Goal: Transaction & Acquisition: Book appointment/travel/reservation

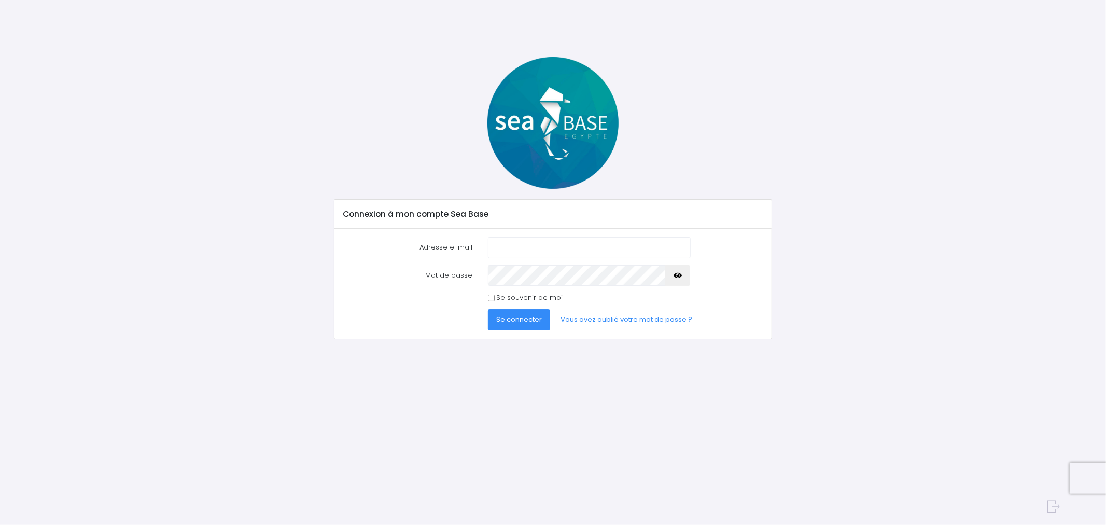
click at [515, 246] on input "Adresse e-mail" at bounding box center [589, 247] width 202 height 21
type input "david.mcr@wanadoo.fr"
click at [591, 319] on link "Vous avez oublié votre mot de passe ?" at bounding box center [626, 319] width 148 height 21
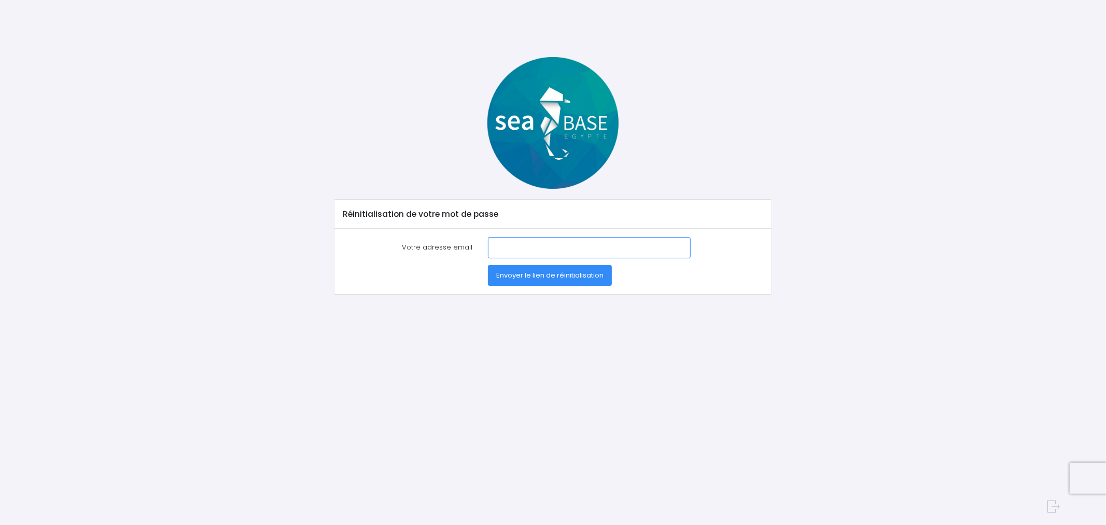
click at [504, 245] on input "Votre adresse email" at bounding box center [589, 247] width 202 height 21
type input "[PERSON_NAME][EMAIL_ADDRESS][DOMAIN_NAME]"
click at [551, 270] on button "Envoyer le lien de réinitialisation" at bounding box center [550, 275] width 124 height 21
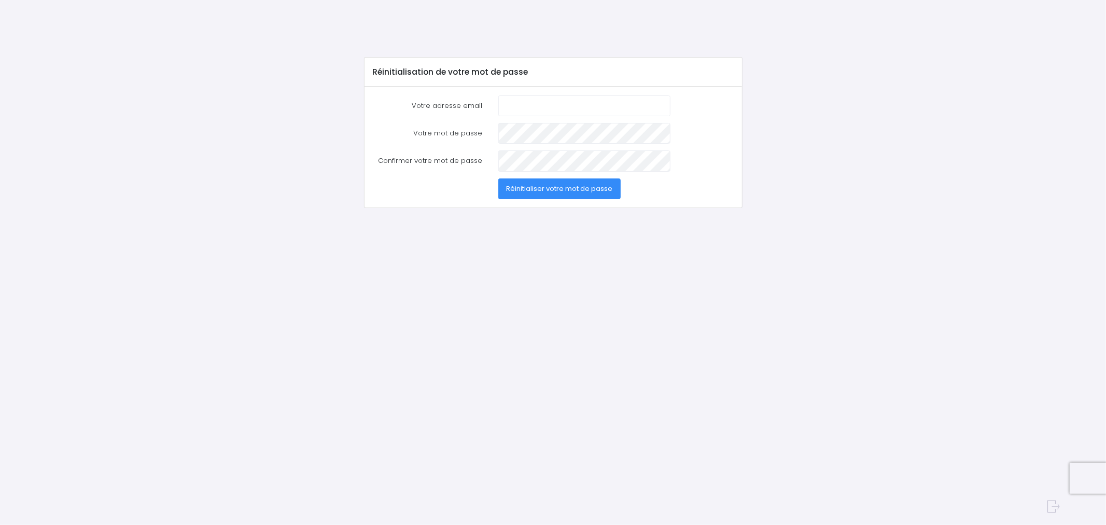
click at [517, 99] on input "Votre adresse email" at bounding box center [584, 105] width 173 height 21
type input "david.mcr@wanadoo.fr"
click at [498, 178] on button "Réinitialiser votre mot de passe" at bounding box center [559, 188] width 123 height 21
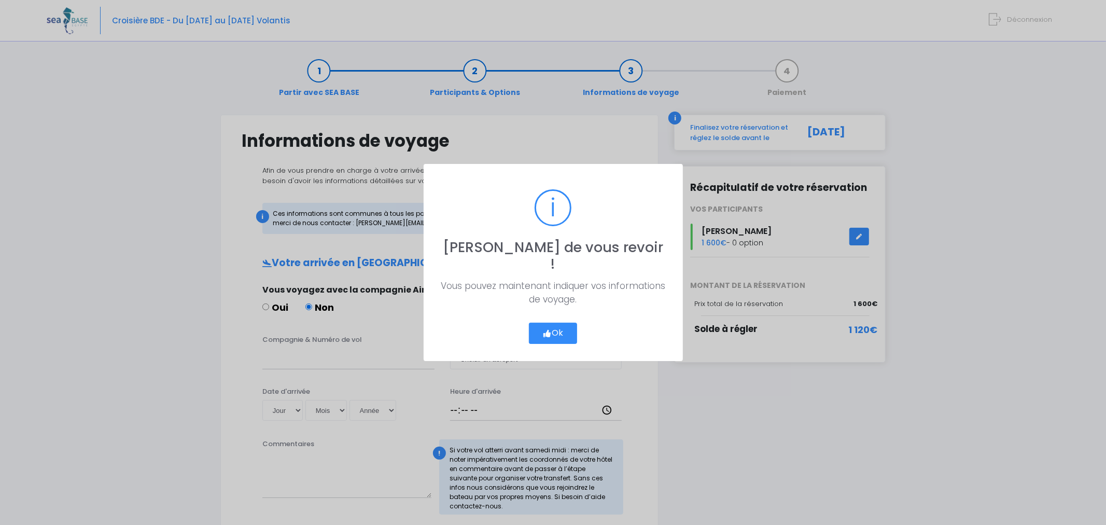
click at [572, 325] on button "Ok" at bounding box center [553, 334] width 49 height 22
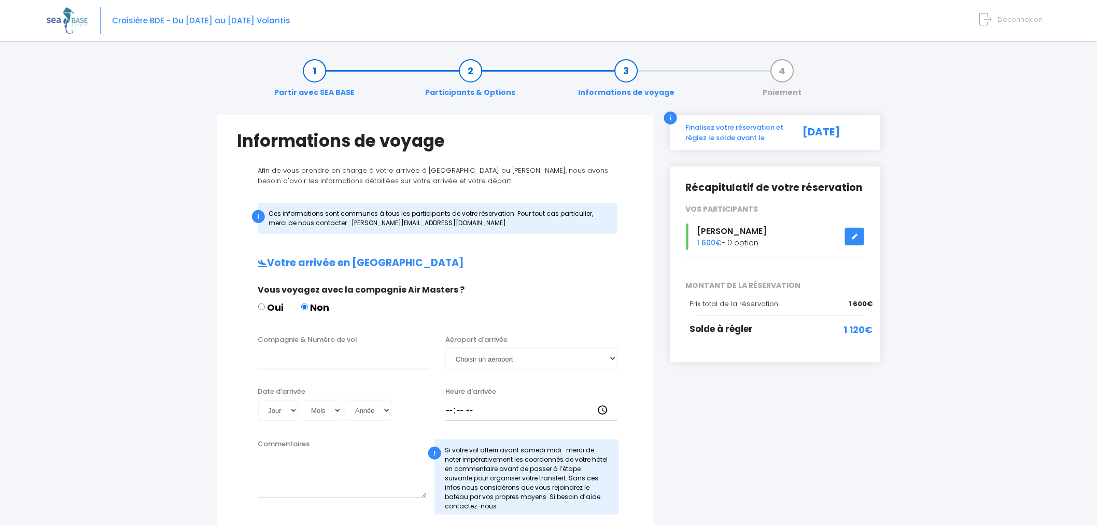
click at [856, 236] on icon at bounding box center [854, 236] width 7 height 0
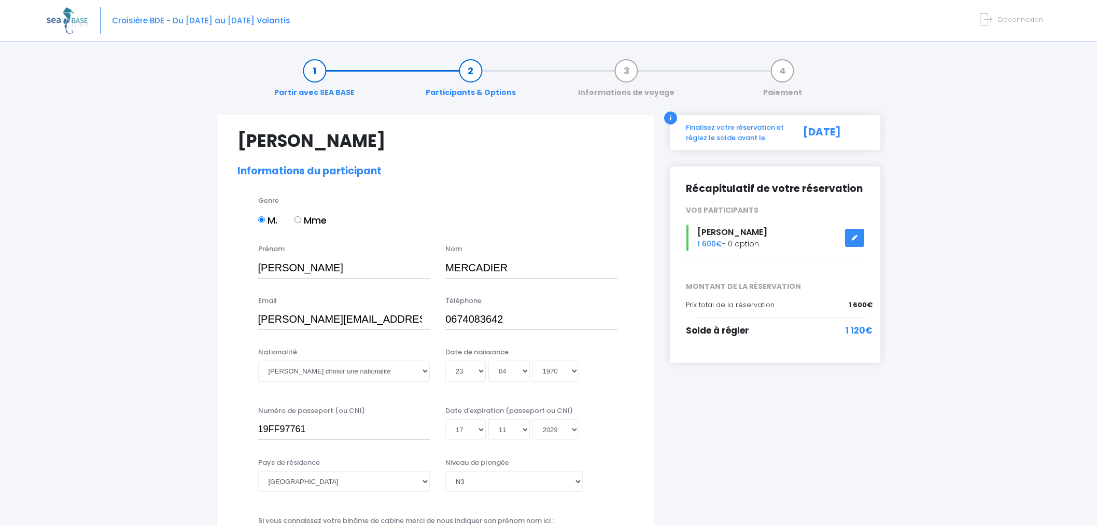
select select "N3"
click at [627, 69] on link "Informations de voyage" at bounding box center [626, 81] width 107 height 33
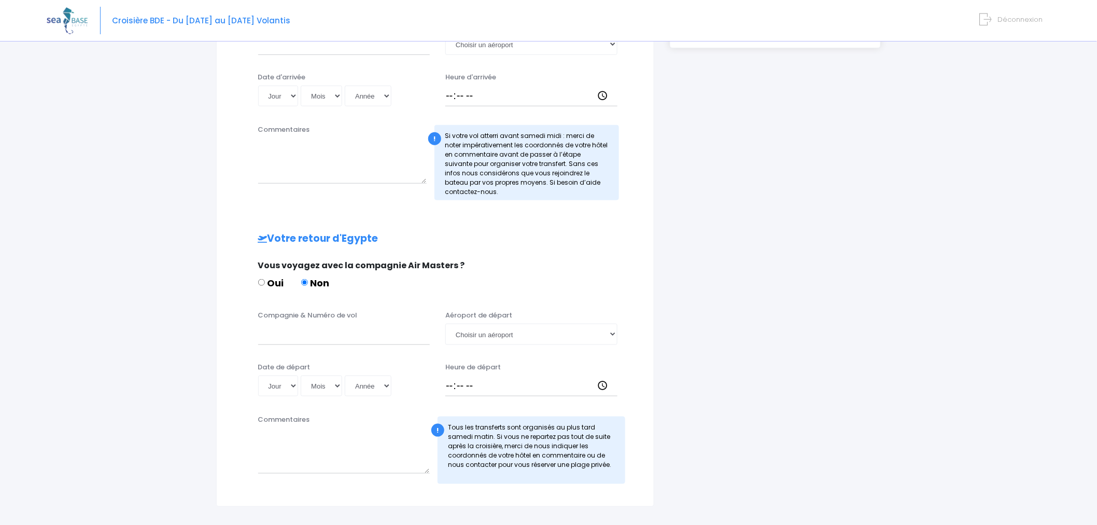
scroll to position [385, 0]
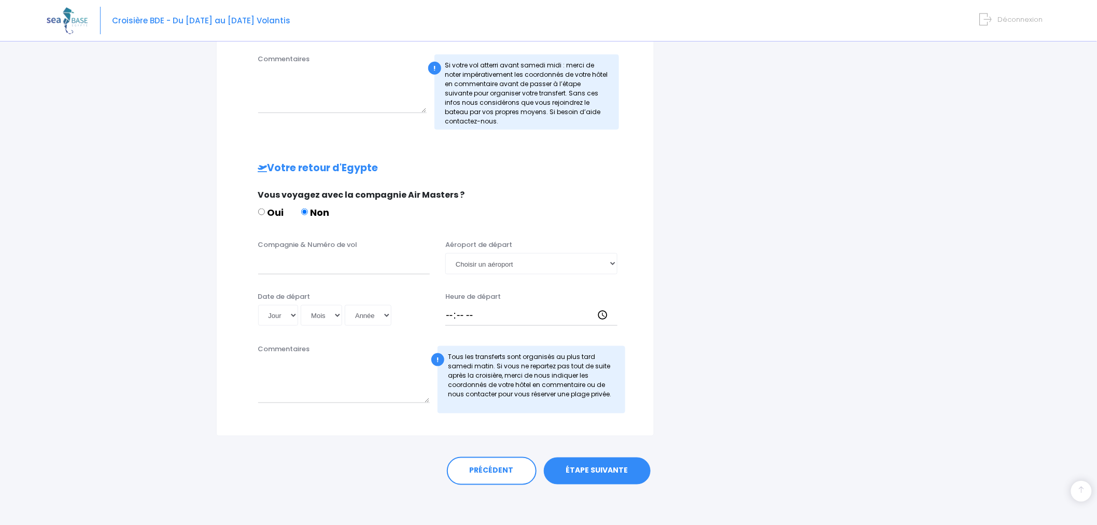
click at [610, 471] on link "ÉTAPE SUIVANTE" at bounding box center [597, 470] width 107 height 27
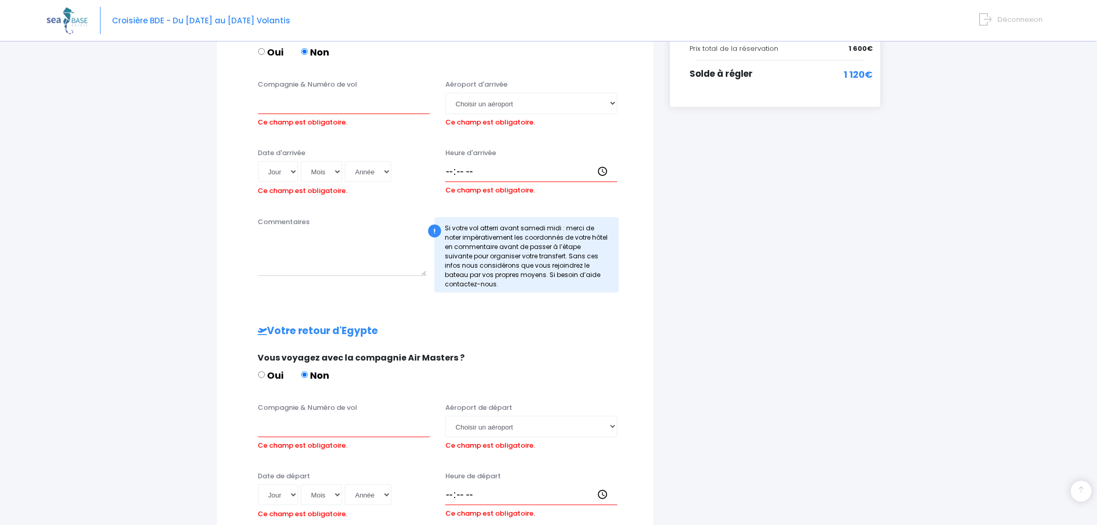
scroll to position [244, 0]
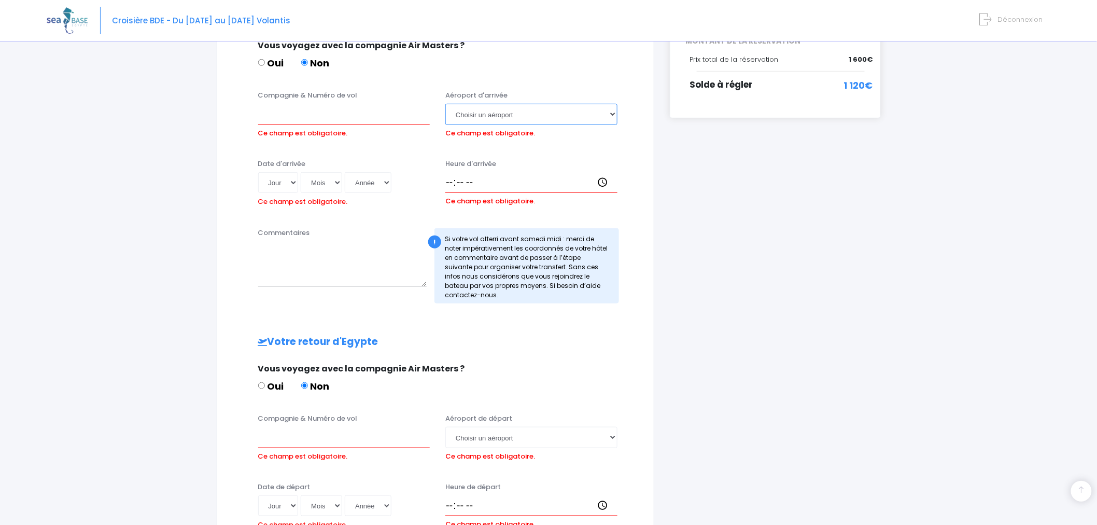
click at [613, 113] on select "Choisir un aéroport Hurghada Marsa Alam" at bounding box center [531, 114] width 172 height 21
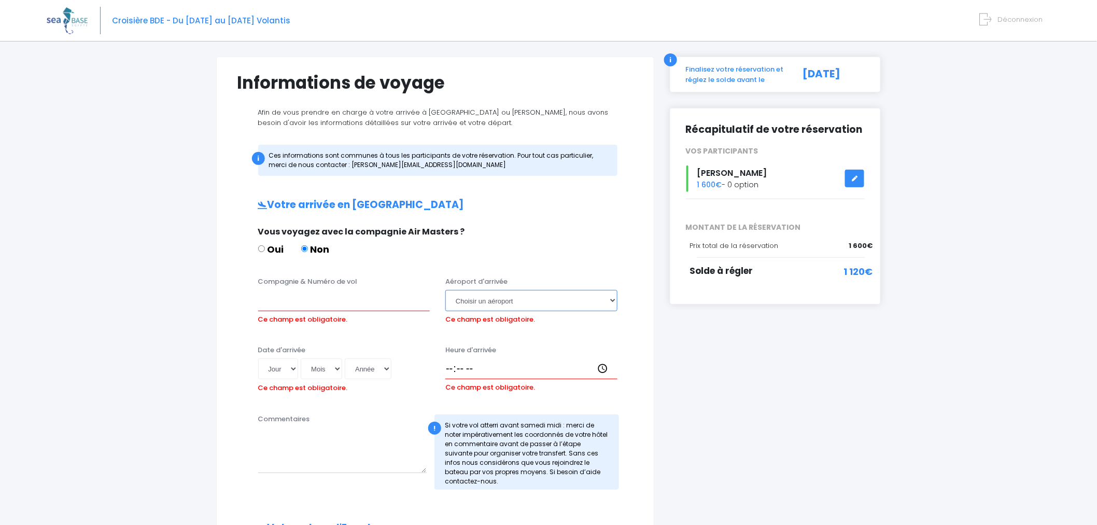
scroll to position [52, 0]
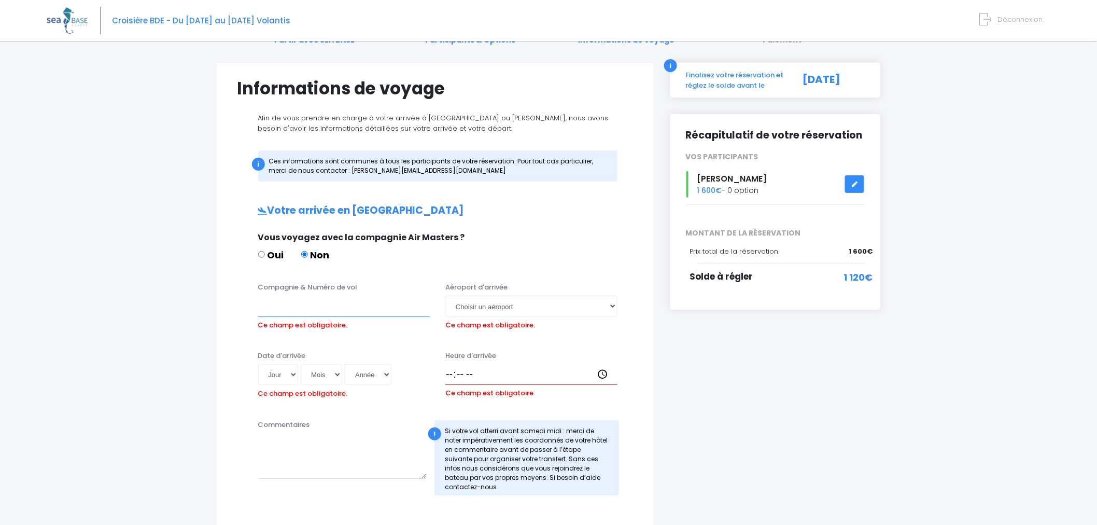
click at [272, 309] on input "Compagnie & Numéro de vol" at bounding box center [344, 306] width 172 height 21
type input "EasyJet - vol nmr EJU4496"
click at [611, 306] on select "Choisir un aéroport Hurghada Marsa Alam" at bounding box center [531, 306] width 172 height 21
select select "Hurghada"
click at [445, 296] on select "Choisir un aéroport Hurghada Marsa Alam" at bounding box center [531, 306] width 172 height 21
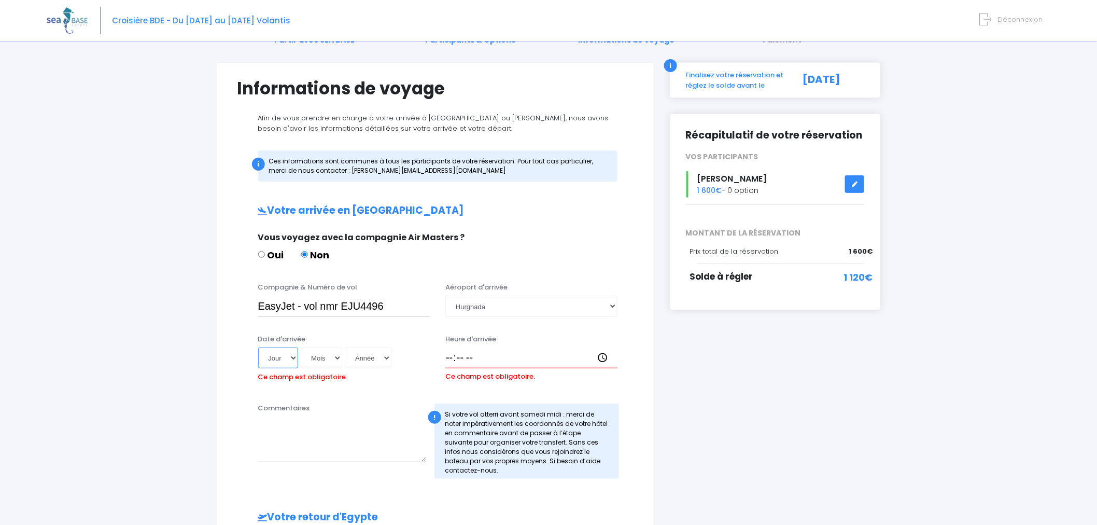
click at [293, 356] on select "Jour 01 02 03 04 05 06 07 08 09 10 11 12 13 14 15 16 17 18 19 20 21 22 23 24 25…" at bounding box center [278, 357] width 40 height 21
select select "01"
click at [258, 347] on select "Jour 01 02 03 04 05 06 07 08 09 10 11 12 13 14 15 16 17 18 19 20 21 22 23 24 25…" at bounding box center [278, 357] width 40 height 21
click at [339, 354] on select "Mois 01 02 03 04 05 06 07 08 09 10 11 12" at bounding box center [321, 357] width 41 height 21
select select "11"
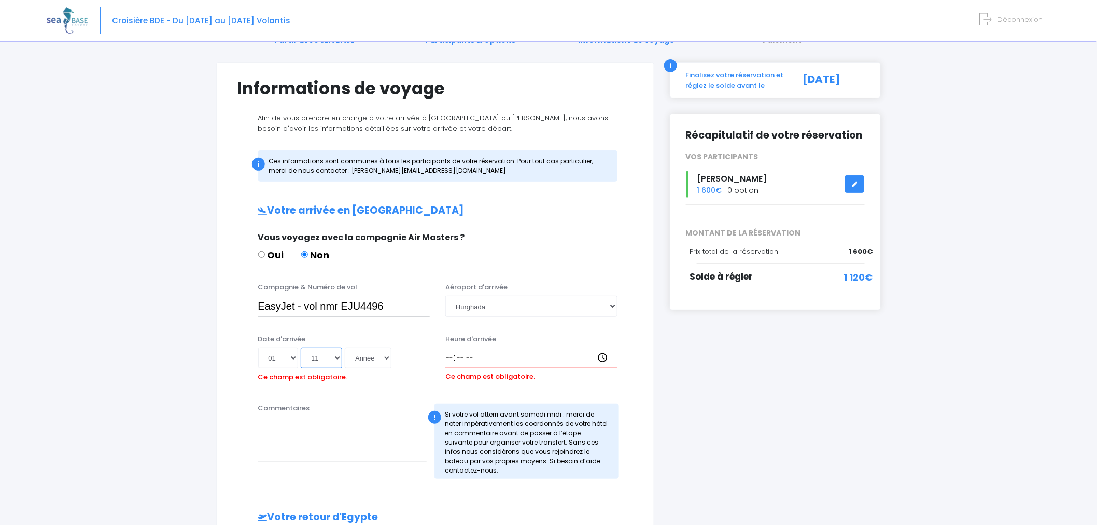
click at [301, 347] on select "Mois 01 02 03 04 05 06 07 08 09 10 11 12" at bounding box center [321, 357] width 41 height 21
click at [385, 356] on select "Année 2045 2044 2043 2042 2041 2040 2039 2038 2037 2036 2035 2034 2033 2032 203…" at bounding box center [368, 357] width 47 height 21
select select "2025"
click at [345, 347] on select "Année 2045 2044 2043 2042 2041 2040 2039 2038 2037 2036 2035 2034 2033 2032 203…" at bounding box center [368, 357] width 47 height 21
type input "2025-11-01"
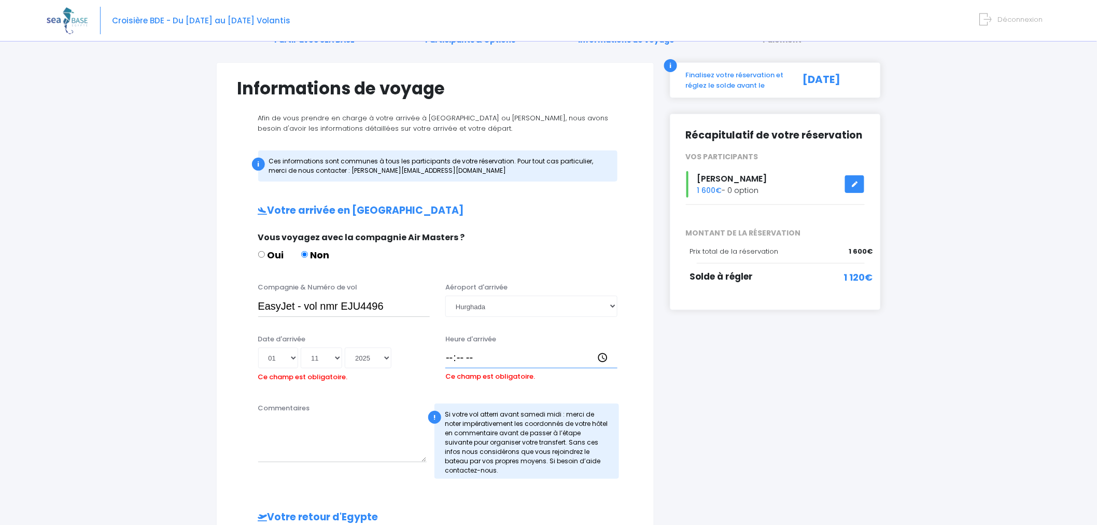
click at [449, 358] on input "Heure d'arrivée" at bounding box center [531, 357] width 172 height 21
type input "21:30"
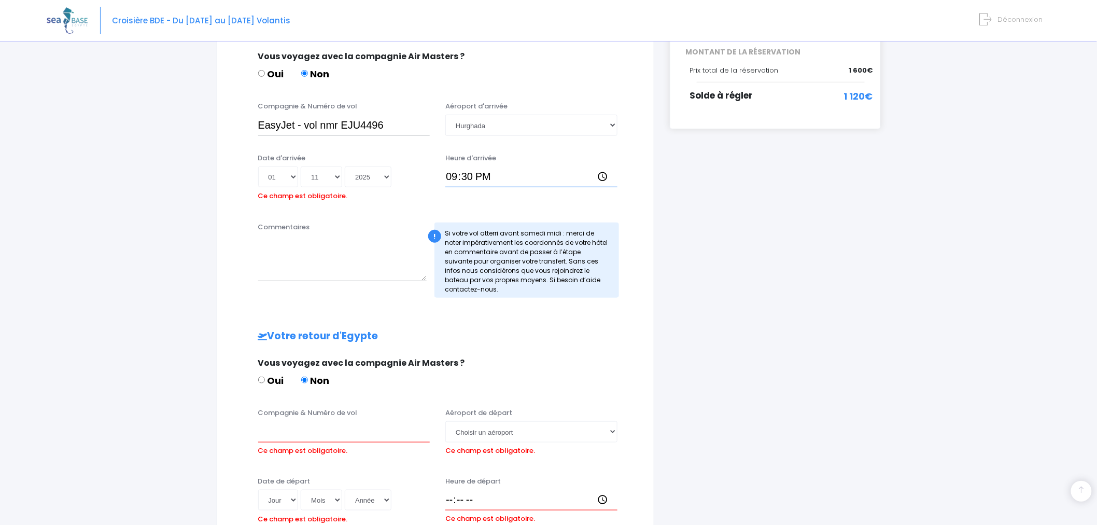
scroll to position [244, 0]
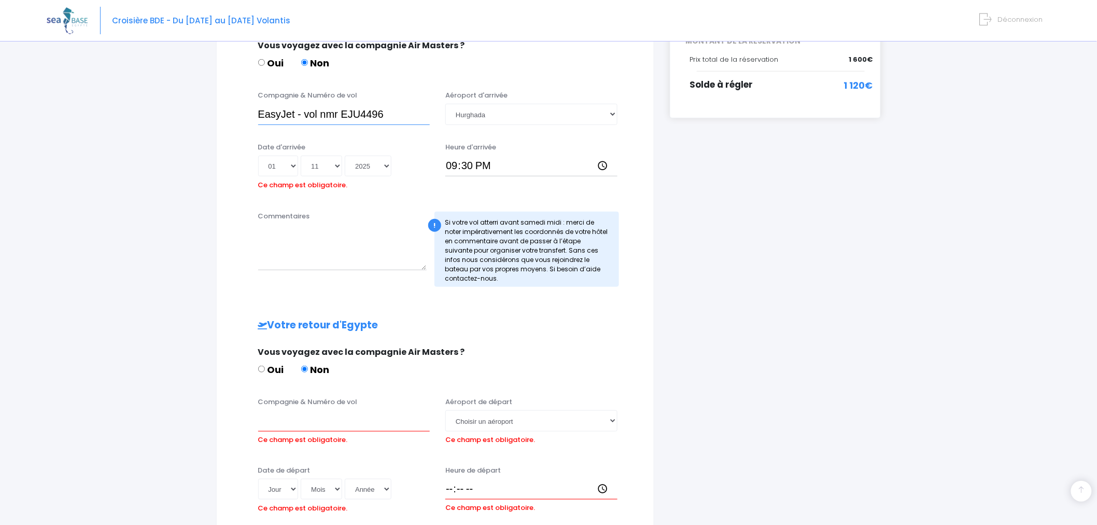
drag, startPoint x: 258, startPoint y: 111, endPoint x: 405, endPoint y: 113, distance: 147.3
click at [405, 113] on input "EasyJet - vol nmr EJU4496" at bounding box center [344, 114] width 172 height 21
click at [274, 423] on input "Compagnie & Numéro de vol" at bounding box center [344, 420] width 172 height 21
click at [380, 112] on input "EasyJet - vol nmr EJU4496" at bounding box center [344, 114] width 172 height 21
type input "EasyJet - vol nmr EJU4495"
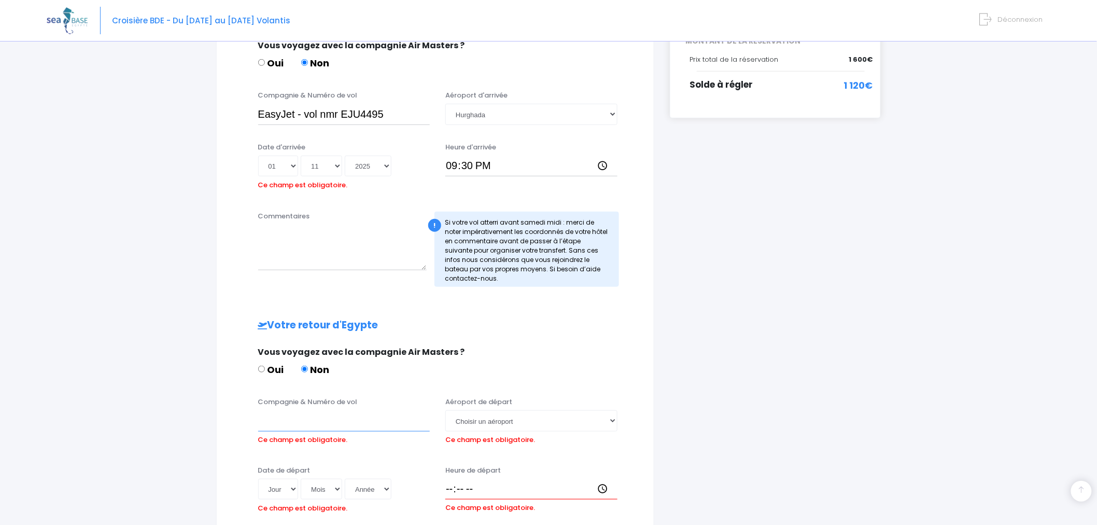
click at [271, 423] on input "Compagnie & Numéro de vol" at bounding box center [344, 420] width 172 height 21
paste input "EasyJet - vol nmr EJU4496"
type input "EasyJet - vol nmr EJU4496"
click at [297, 486] on select "Jour 01 02 03 04 05 06 07 08 09 10 11 12 13 14 15 16 17 18 19 20 21 22 23 24 25…" at bounding box center [278, 489] width 40 height 21
select select "08"
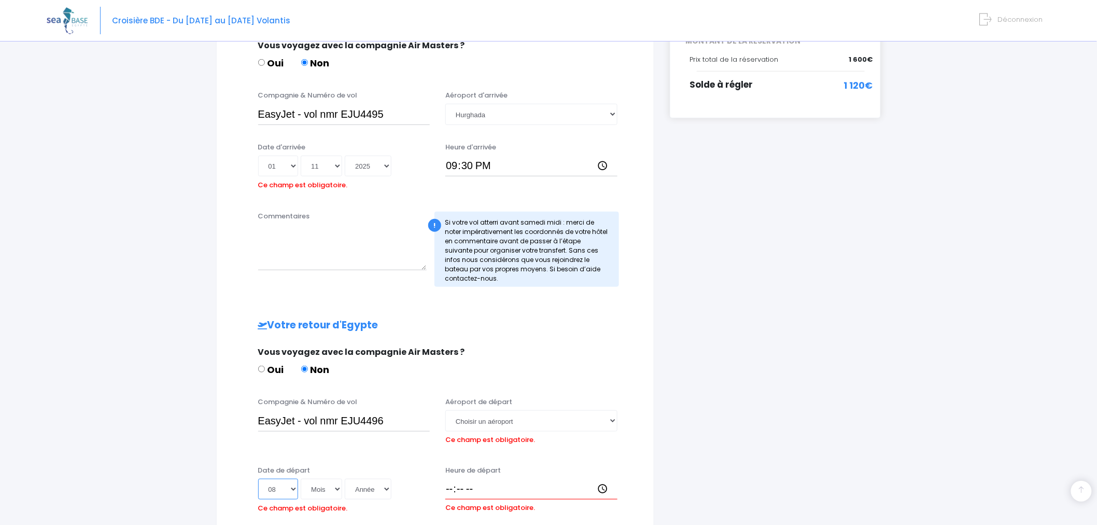
click at [258, 479] on select "Jour 01 02 03 04 05 06 07 08 09 10 11 12 13 14 15 16 17 18 19 20 21 22 23 24 25…" at bounding box center [278, 489] width 40 height 21
click at [338, 487] on select "Mois 01 02 03 04 05 06 07 08 09 10 11 12" at bounding box center [321, 489] width 41 height 21
select select "11"
click at [301, 479] on select "Mois 01 02 03 04 05 06 07 08 09 10 11 12" at bounding box center [321, 489] width 41 height 21
click at [386, 488] on select "Année 2045 2044 2043 2042 2041 2040 2039 2038 2037 2036 2035 2034 2033 2032 203…" at bounding box center [368, 489] width 47 height 21
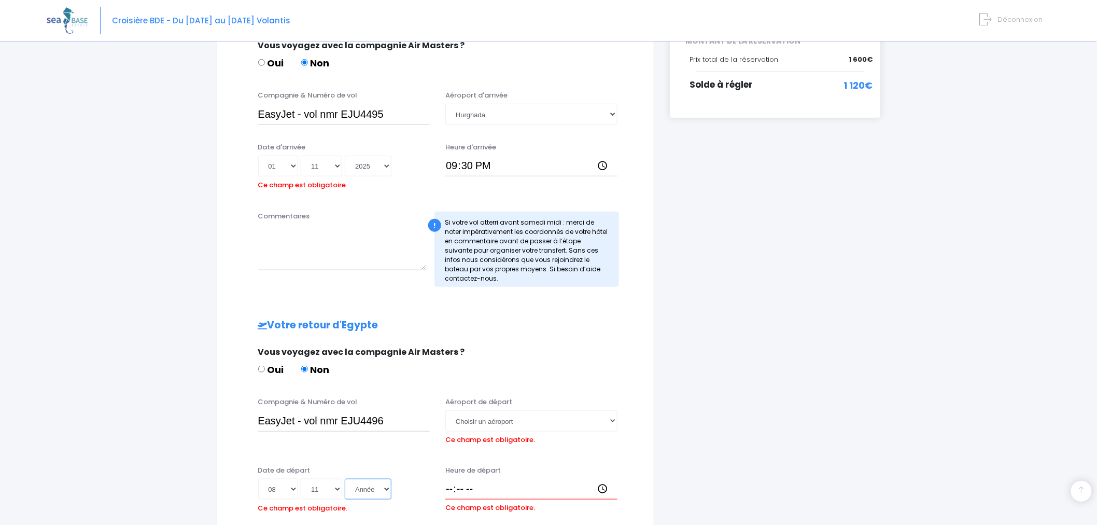
select select "2025"
click at [345, 479] on select "Année 2045 2044 2043 2042 2041 2040 2039 2038 2037 2036 2035 2034 2033 2032 203…" at bounding box center [368, 489] width 47 height 21
type input "2025-11-08"
click at [612, 420] on select "Choisir un aéroport Hurghada Marsa Alam" at bounding box center [531, 420] width 172 height 21
select select "Hurghada"
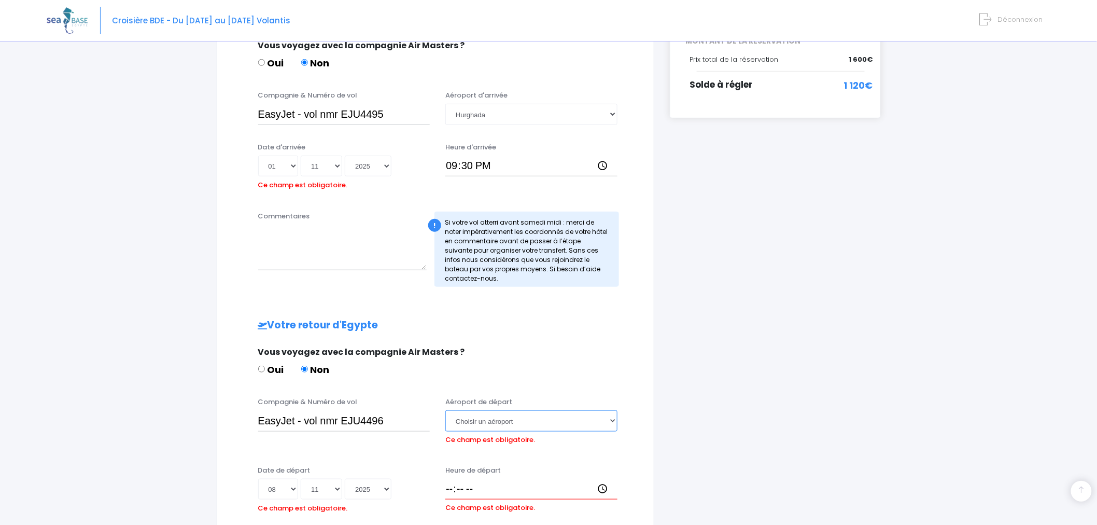
click at [445, 410] on select "Choisir un aéroport Hurghada Marsa Alam" at bounding box center [531, 420] width 172 height 21
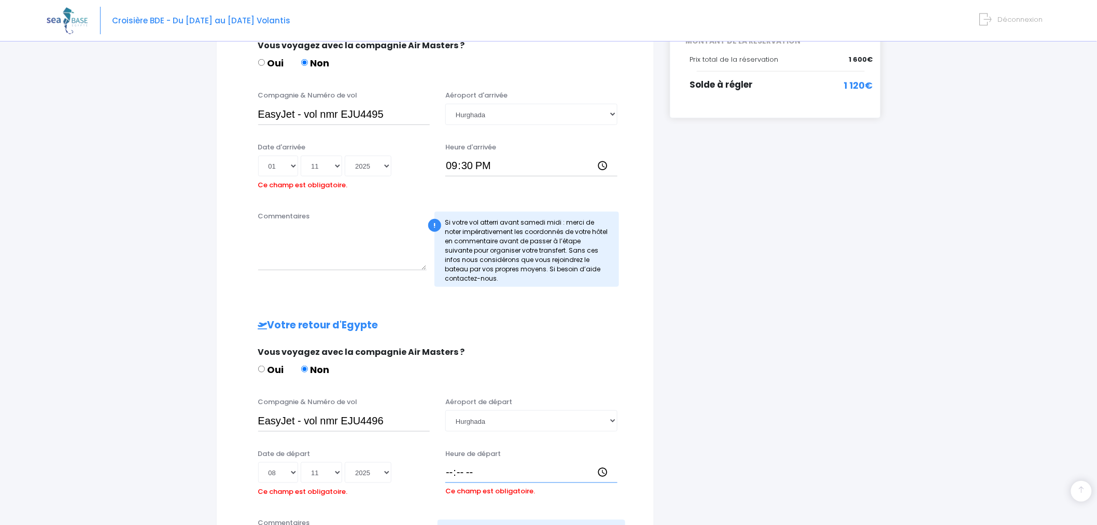
click at [452, 475] on input "Heure de départ" at bounding box center [531, 472] width 172 height 21
type input "22:30"
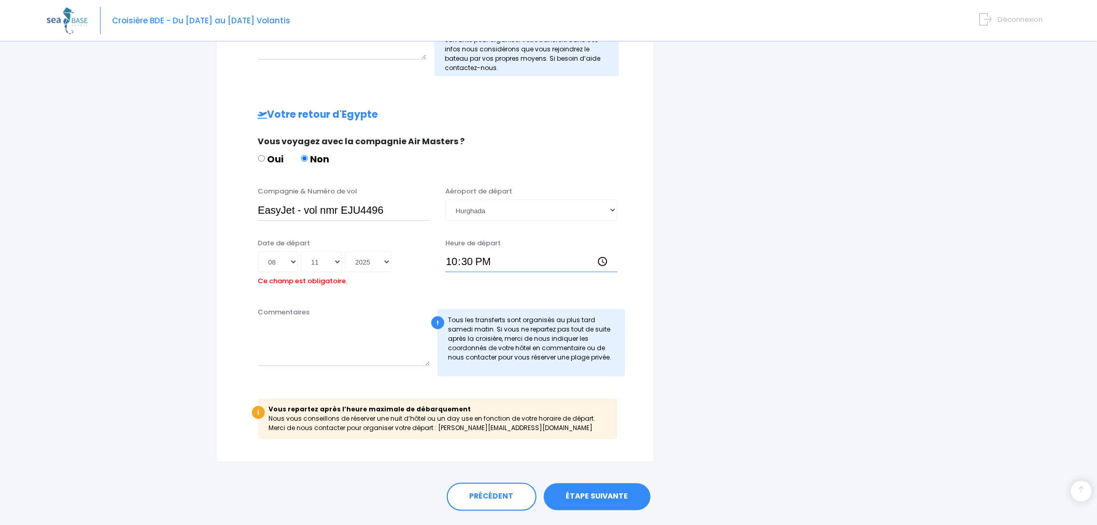
scroll to position [481, 0]
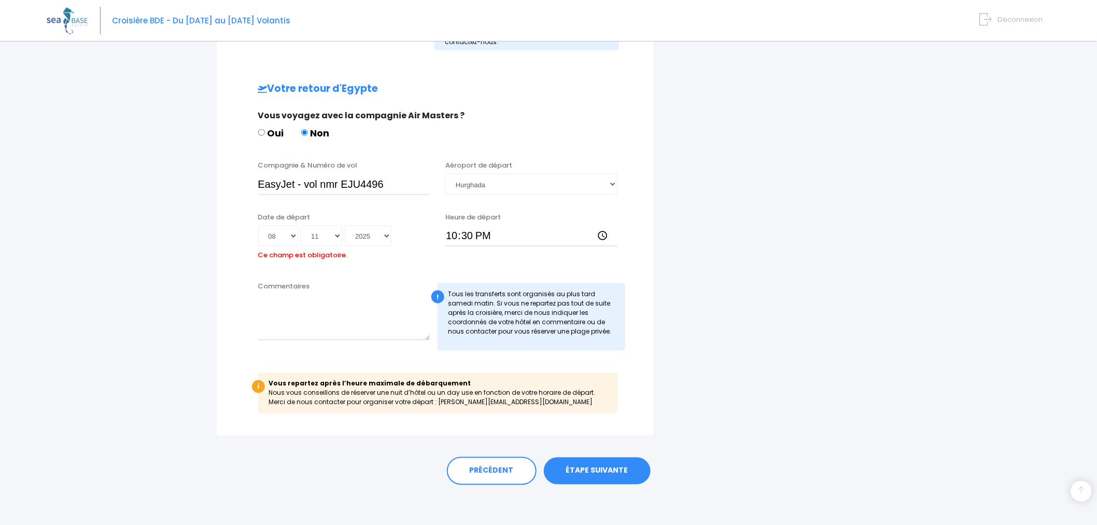
click at [590, 467] on link "ÉTAPE SUIVANTE" at bounding box center [597, 470] width 107 height 27
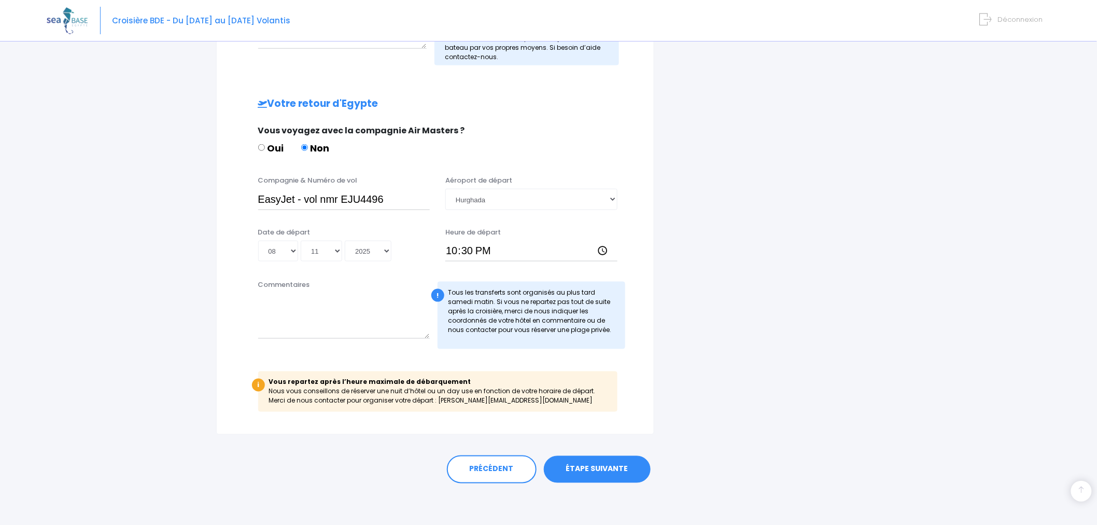
scroll to position [448, 0]
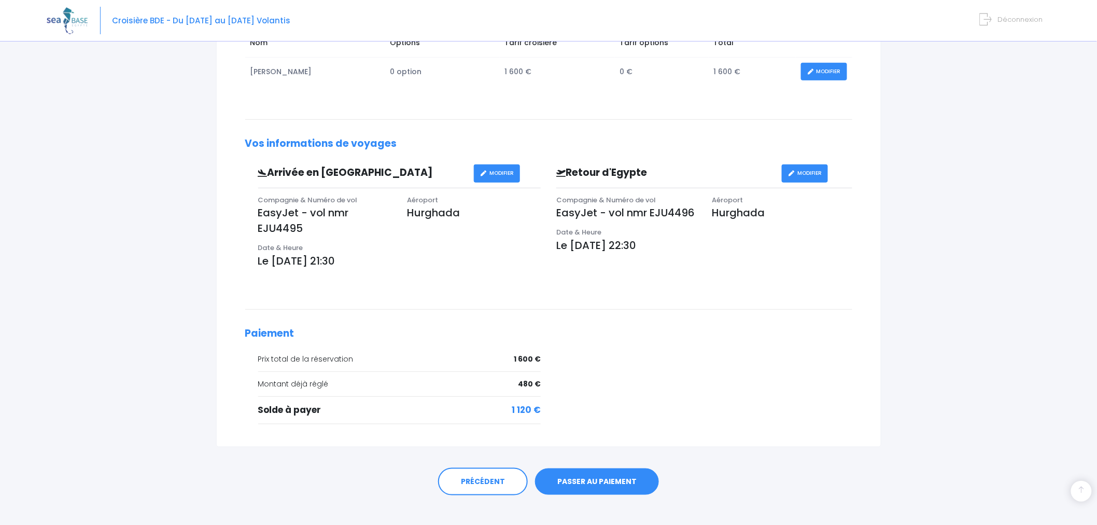
scroll to position [219, 0]
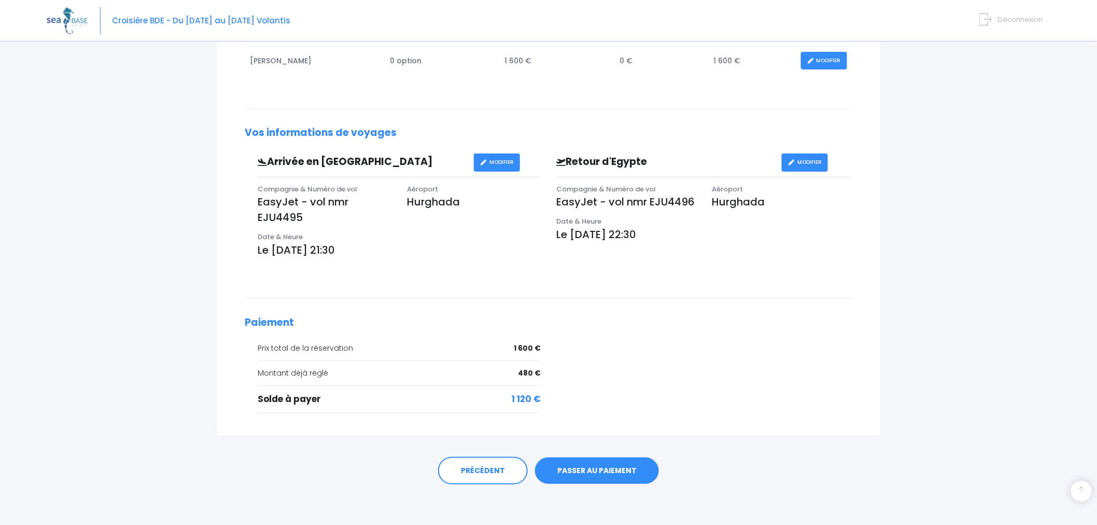
click at [822, 59] on link "MODIFIER" at bounding box center [824, 61] width 46 height 18
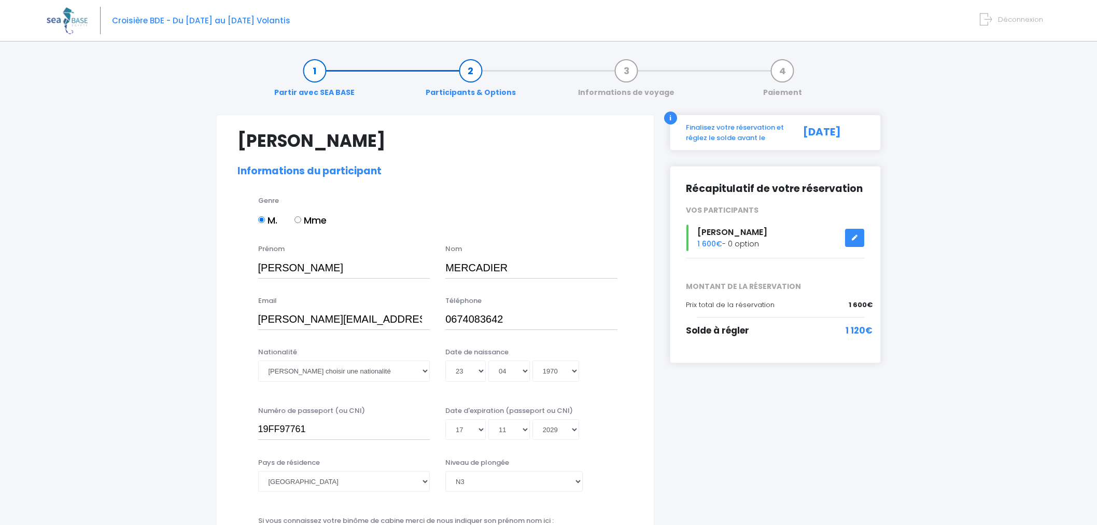
select select "N3"
click at [858, 233] on link at bounding box center [855, 238] width 20 height 18
select select "N3"
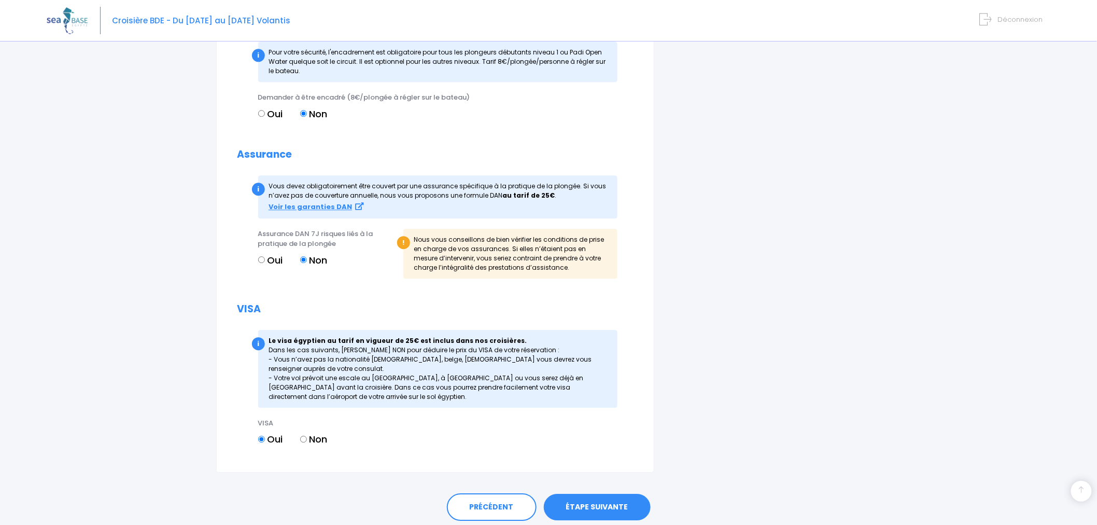
scroll to position [1106, 0]
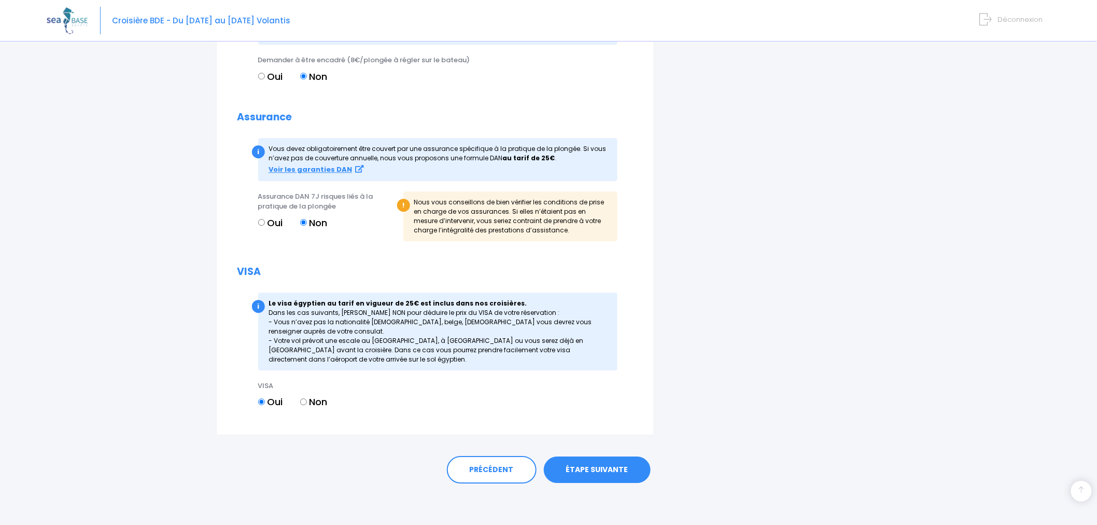
click at [614, 466] on link "ÉTAPE SUIVANTE" at bounding box center [597, 469] width 107 height 27
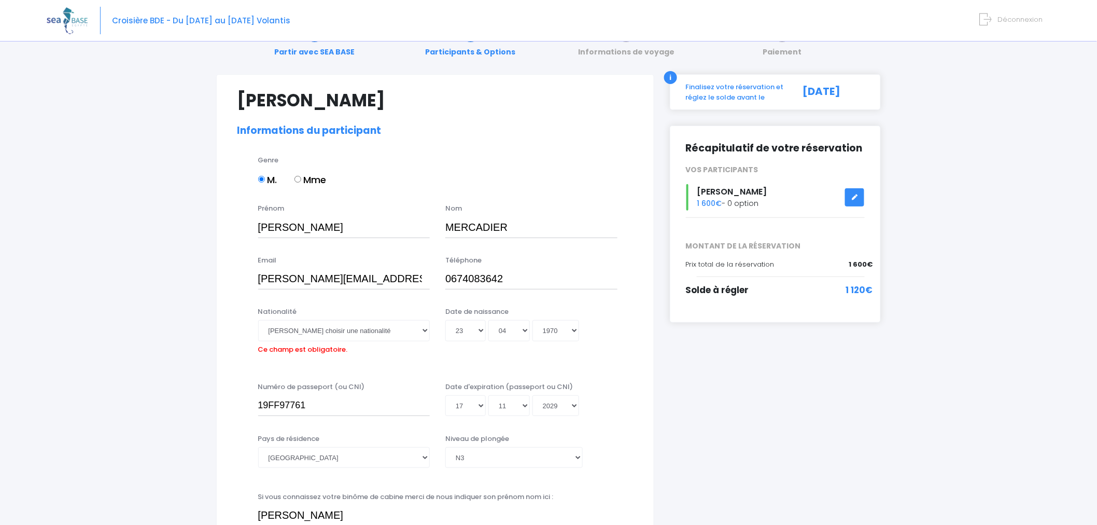
scroll to position [0, 0]
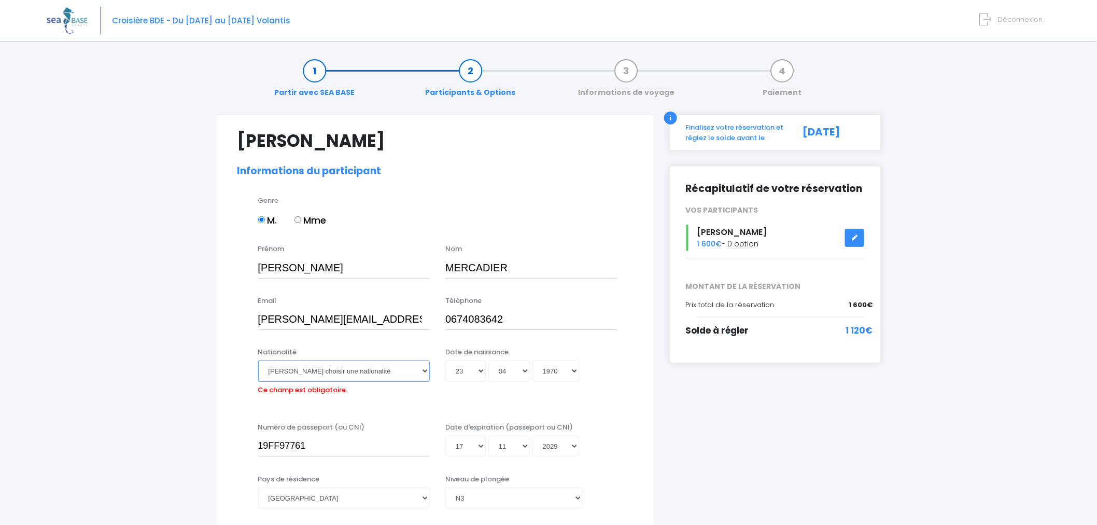
click at [424, 371] on select "Veuillez choisir une nationalité Afghane Albanaise Algerienne Allemande America…" at bounding box center [344, 370] width 172 height 21
select select "Française"
click at [258, 360] on select "Veuillez choisir une nationalité Afghane Albanaise Algerienne Allemande America…" at bounding box center [344, 370] width 172 height 21
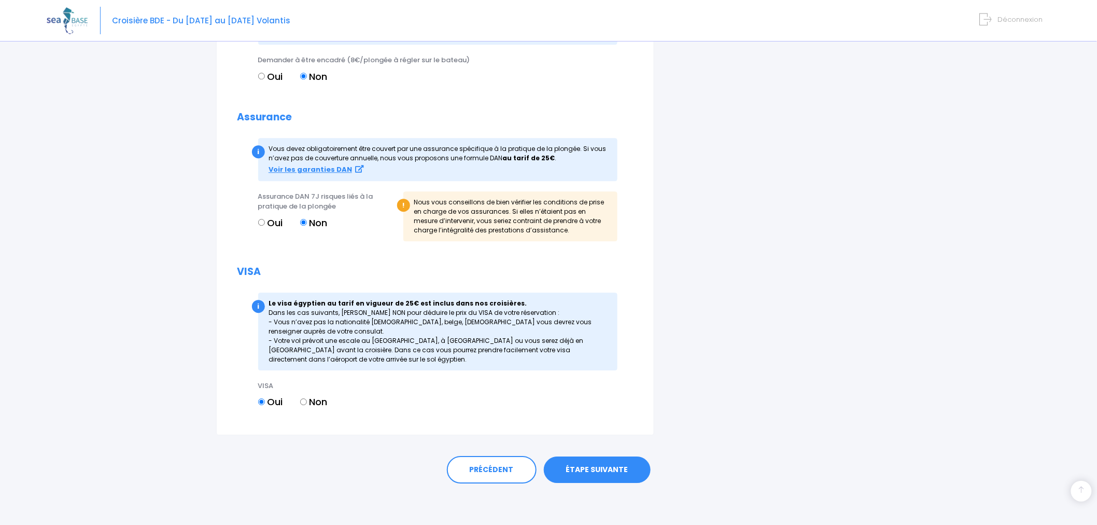
scroll to position [1106, 0]
click at [604, 462] on link "ÉTAPE SUIVANTE" at bounding box center [597, 469] width 107 height 27
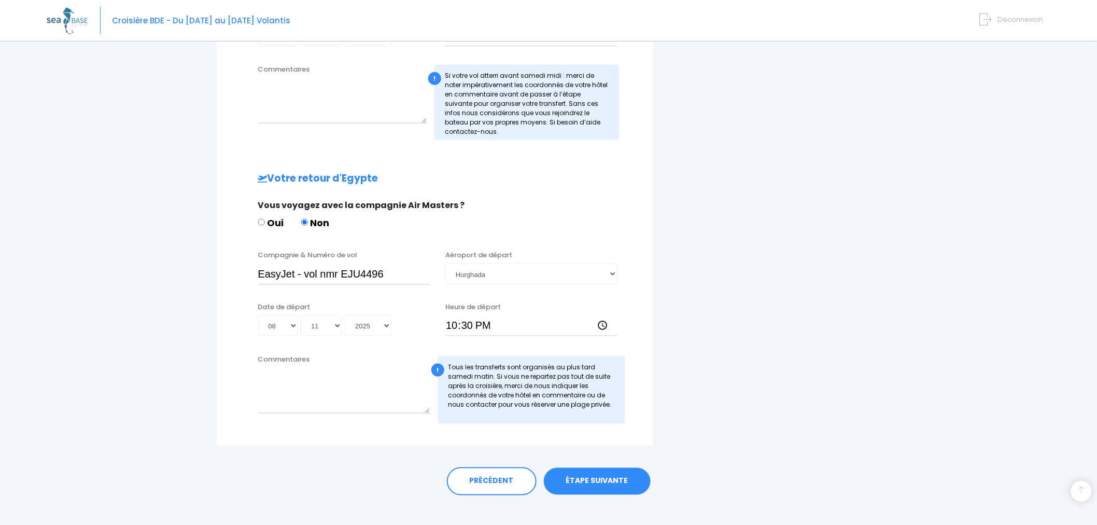
scroll to position [385, 0]
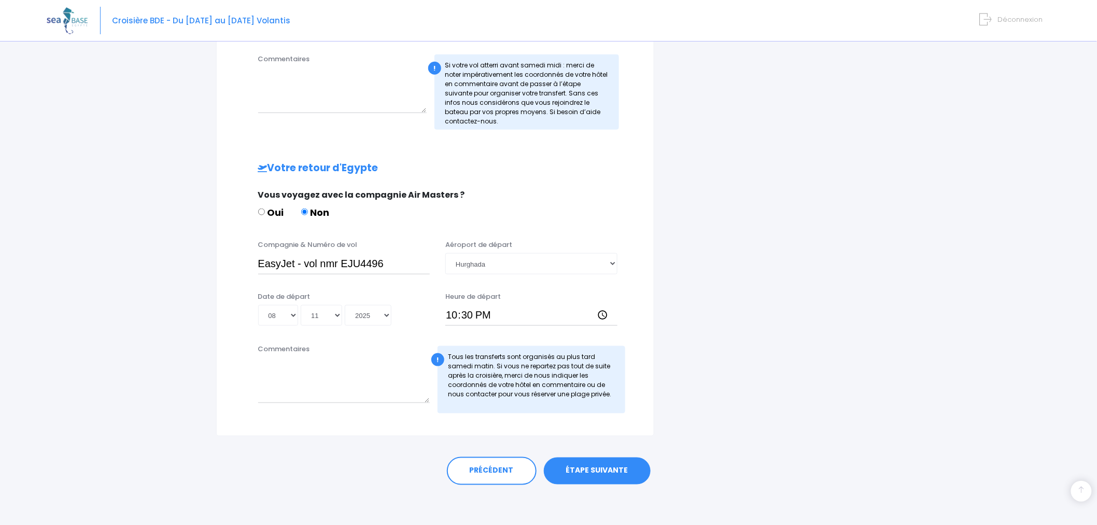
click at [609, 468] on link "ÉTAPE SUIVANTE" at bounding box center [597, 470] width 107 height 27
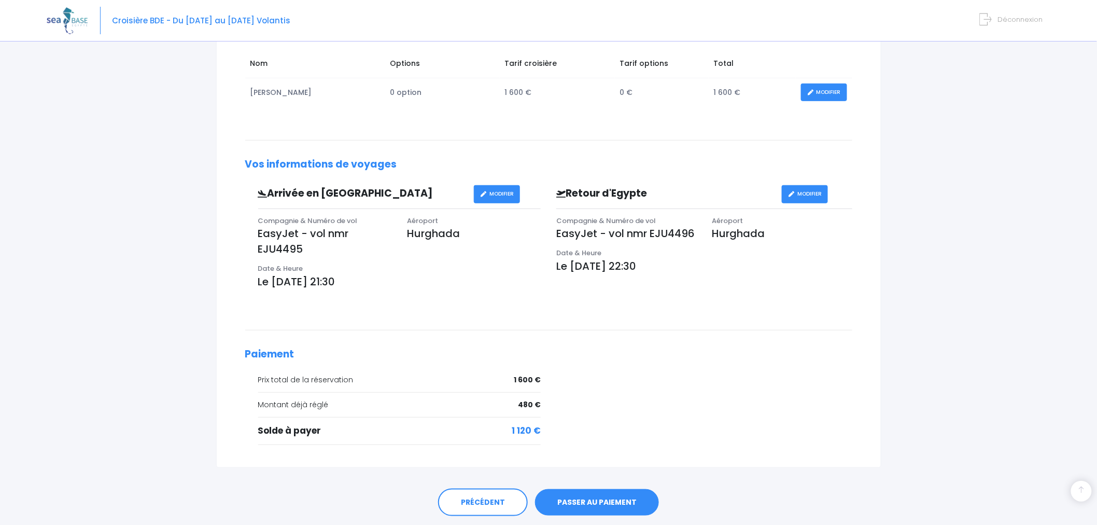
scroll to position [192, 0]
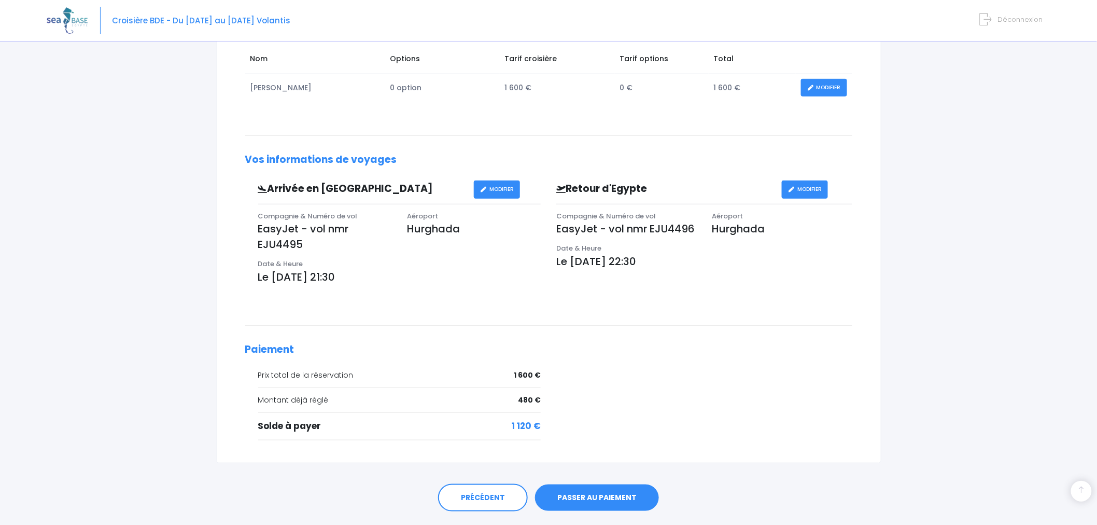
click at [607, 494] on link "PASSER AU PAIEMENT" at bounding box center [597, 497] width 124 height 27
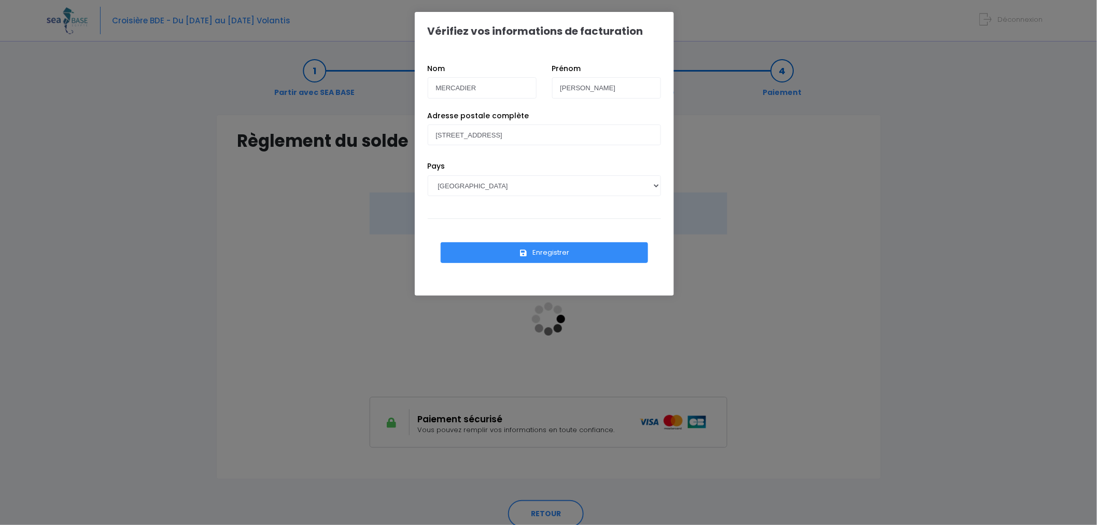
click at [560, 253] on button "Enregistrer" at bounding box center [544, 252] width 207 height 21
